Goal: Task Accomplishment & Management: Use online tool/utility

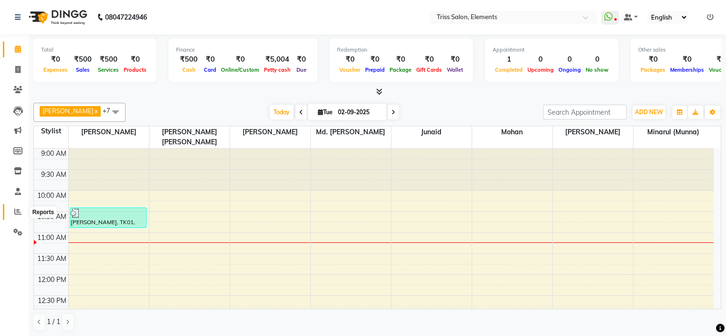
click at [20, 210] on icon at bounding box center [17, 211] width 7 height 7
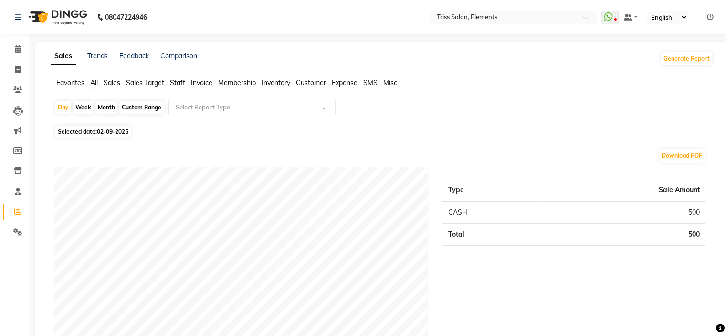
click at [107, 84] on span "Sales" at bounding box center [112, 82] width 17 height 9
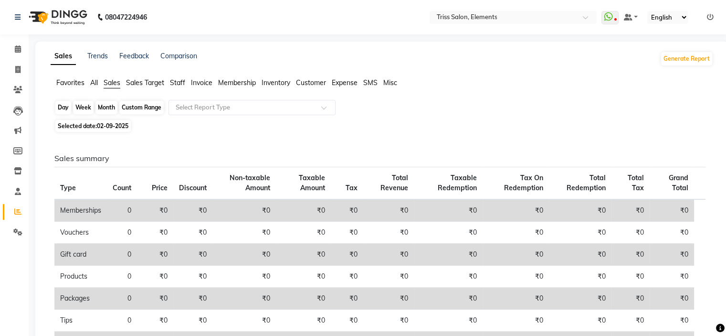
click at [62, 107] on div "Day" at bounding box center [63, 107] width 16 height 13
select select "9"
select select "2025"
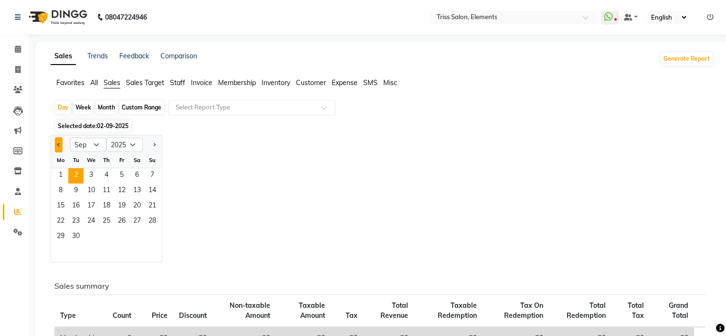
click at [58, 143] on span "Previous month" at bounding box center [58, 144] width 3 height 3
select select "8"
click at [159, 238] on span "31" at bounding box center [152, 236] width 15 height 15
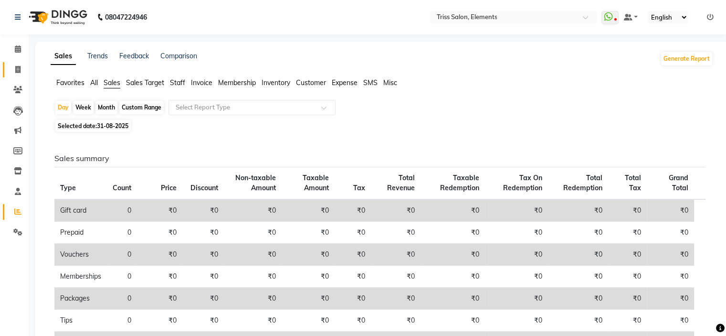
click at [17, 76] on link "Invoice" at bounding box center [14, 70] width 23 height 16
select select "service"
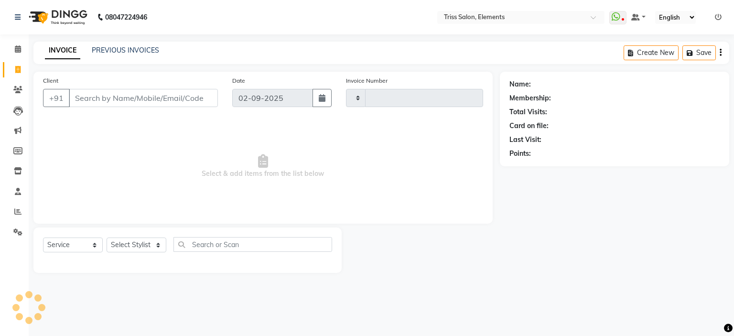
type input "2073"
select select "4303"
click at [113, 53] on link "PREVIOUS INVOICES" at bounding box center [125, 50] width 67 height 9
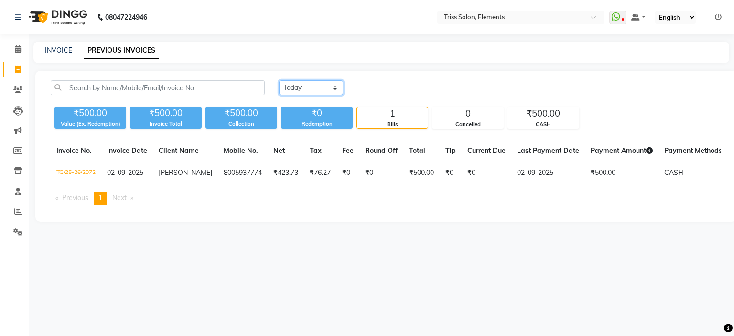
click at [332, 87] on select "[DATE] [DATE] Custom Range" at bounding box center [311, 87] width 64 height 15
select select "range"
click at [279, 80] on select "[DATE] [DATE] Custom Range" at bounding box center [311, 87] width 64 height 15
click at [395, 85] on input "02-09-2025" at bounding box center [388, 87] width 67 height 13
select select "9"
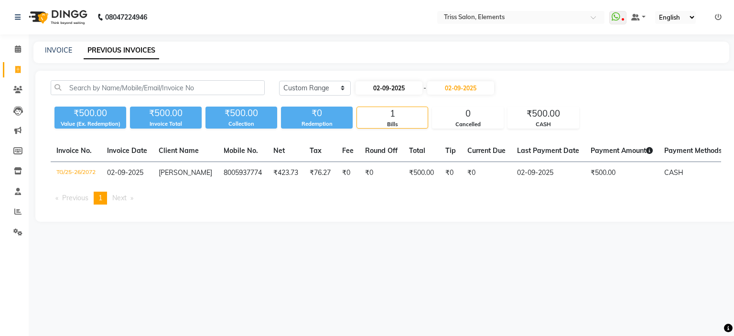
select select "2025"
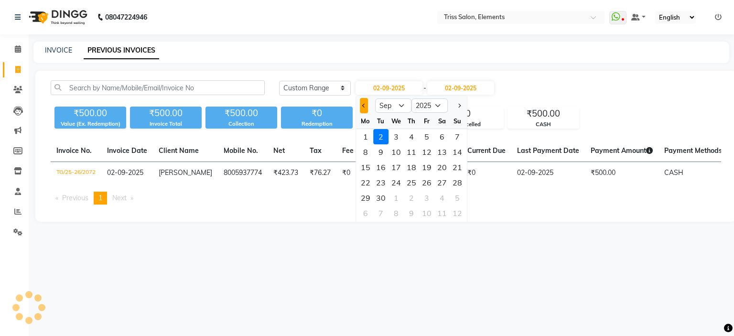
click at [362, 105] on span "Previous month" at bounding box center [364, 106] width 4 height 4
select select "8"
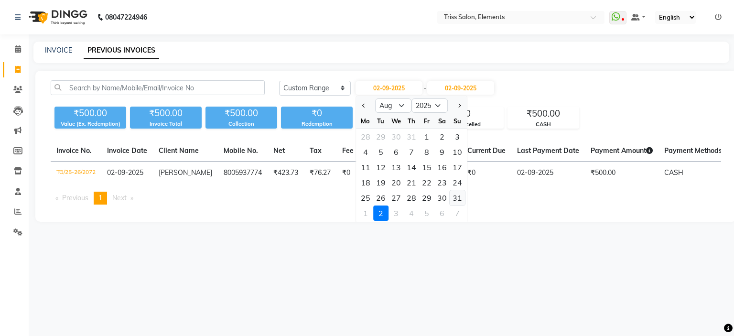
click at [459, 196] on div "31" at bounding box center [456, 197] width 15 height 15
type input "31-08-2025"
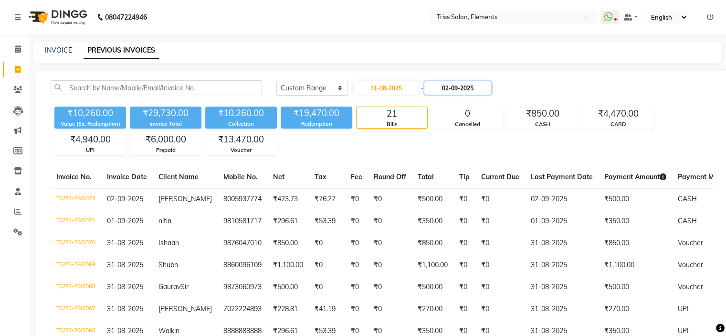
click at [480, 84] on input "02-09-2025" at bounding box center [458, 87] width 67 height 13
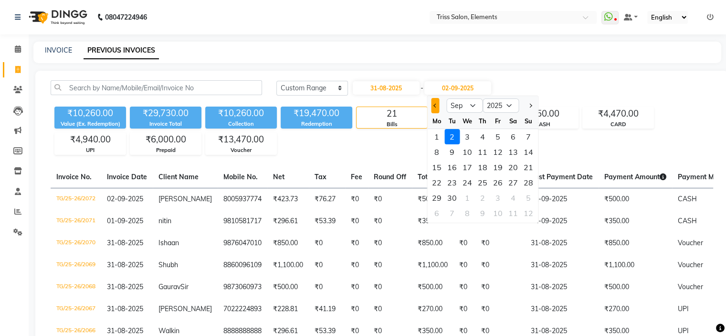
click at [431, 106] on button "Previous month" at bounding box center [435, 105] width 8 height 15
select select "8"
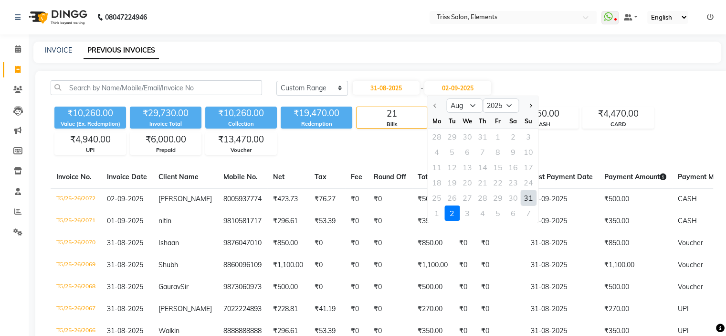
click at [531, 192] on div "31" at bounding box center [528, 197] width 15 height 15
type input "31-08-2025"
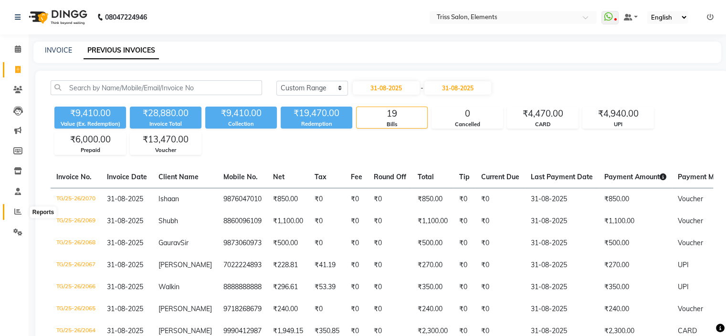
click at [21, 208] on icon at bounding box center [17, 211] width 7 height 7
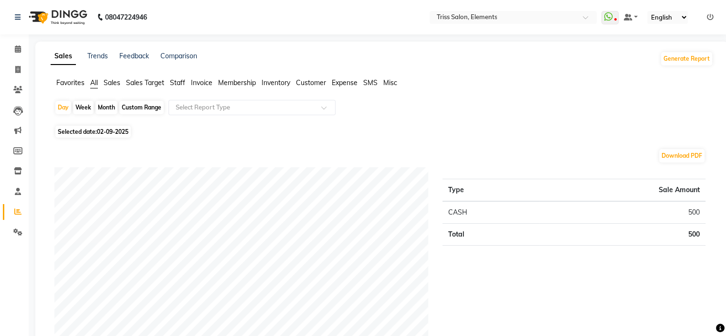
click at [111, 83] on span "Sales" at bounding box center [112, 82] width 17 height 9
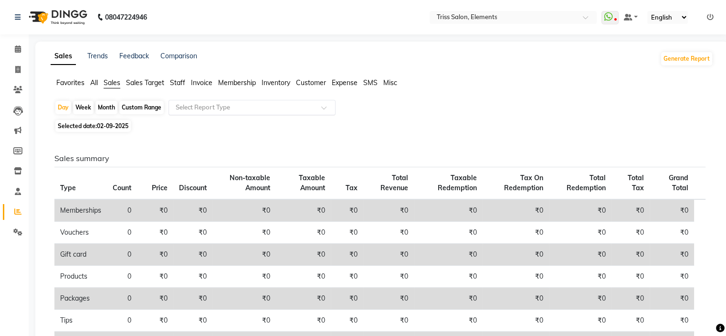
click at [222, 103] on input "text" at bounding box center [243, 108] width 138 height 10
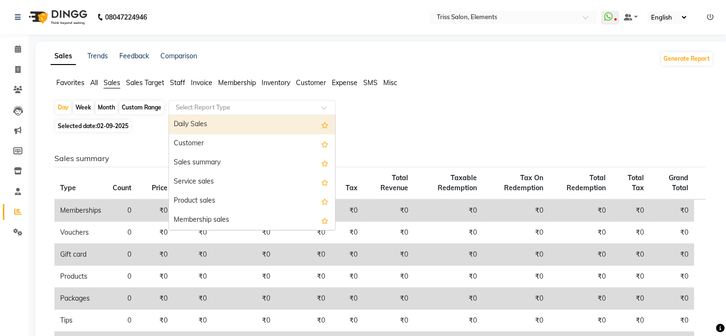
click at [224, 129] on div "Daily Sales" at bounding box center [252, 124] width 166 height 19
select select "full_report"
select select "csv"
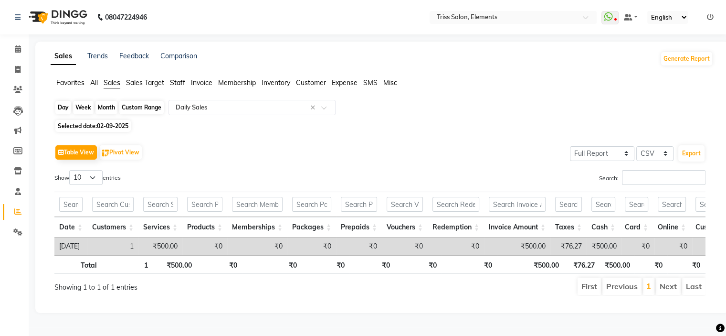
click at [64, 111] on div "Day" at bounding box center [63, 107] width 16 height 13
select select "9"
select select "2025"
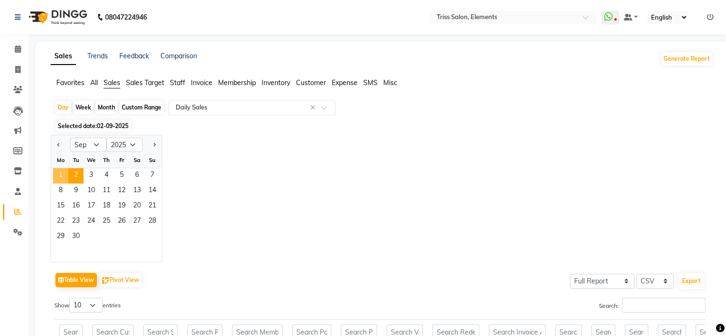
click at [57, 179] on span "1" at bounding box center [60, 175] width 15 height 15
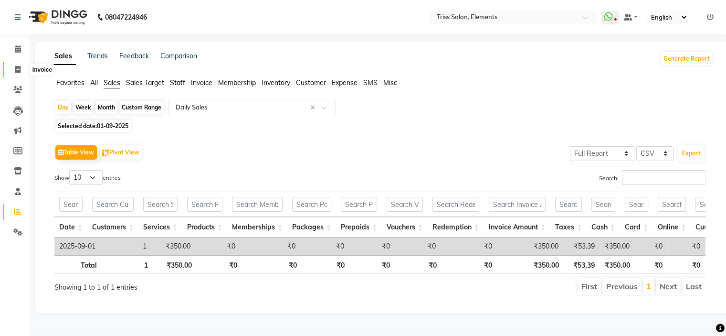
click at [15, 68] on icon at bounding box center [17, 69] width 5 height 7
select select "service"
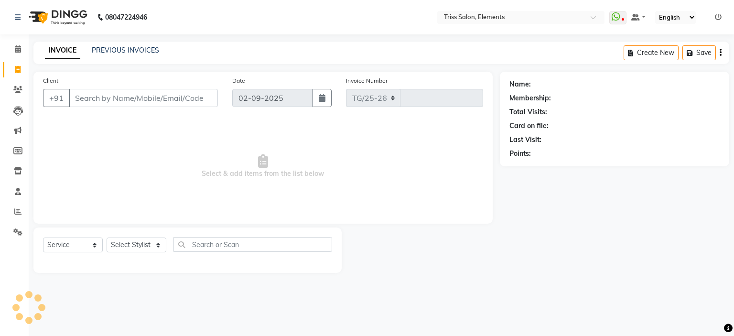
select select "4303"
type input "2073"
click at [122, 53] on link "PREVIOUS INVOICES" at bounding box center [125, 50] width 67 height 9
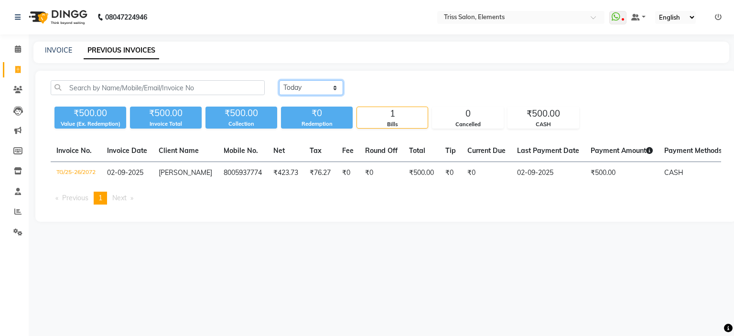
click at [334, 87] on select "[DATE] [DATE] Custom Range" at bounding box center [311, 87] width 64 height 15
select select "[DATE]"
click at [279, 80] on select "[DATE] [DATE] Custom Range" at bounding box center [311, 87] width 64 height 15
